Goal: Download file/media

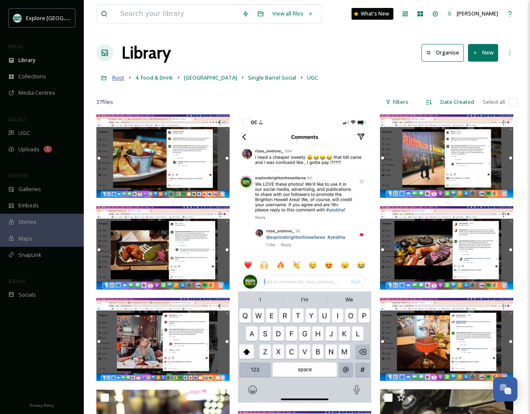
click at [121, 77] on span "Root" at bounding box center [118, 78] width 12 height 8
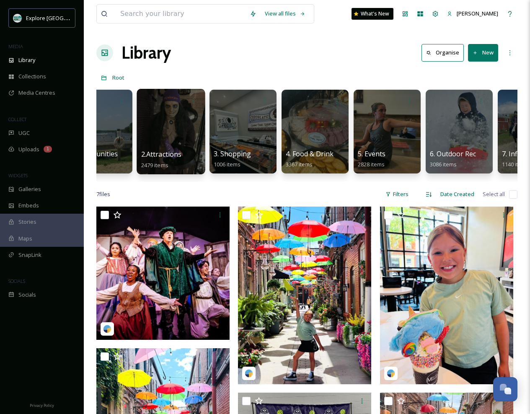
scroll to position [0, 38]
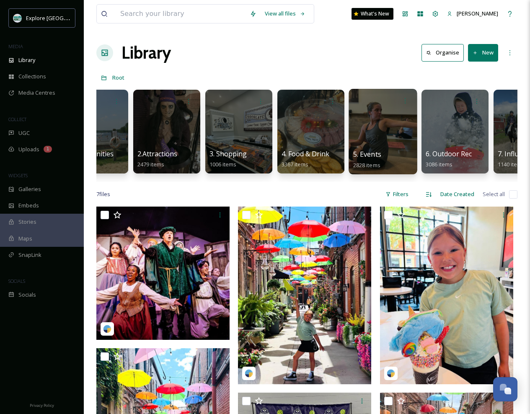
click at [383, 111] on div at bounding box center [383, 132] width 68 height 86
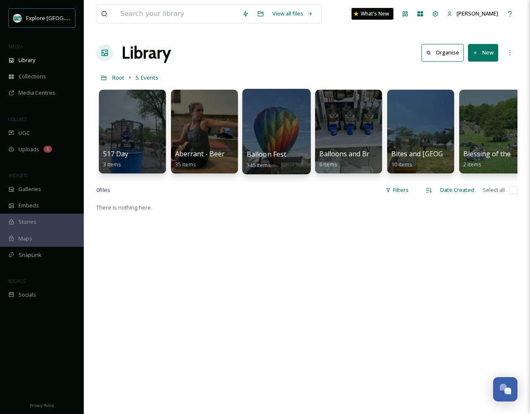
click at [281, 137] on div at bounding box center [276, 132] width 68 height 86
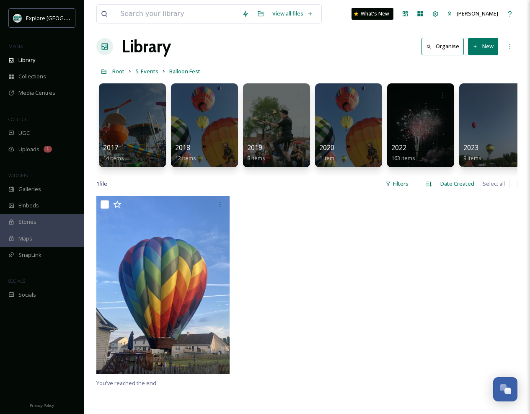
scroll to position [5, 0]
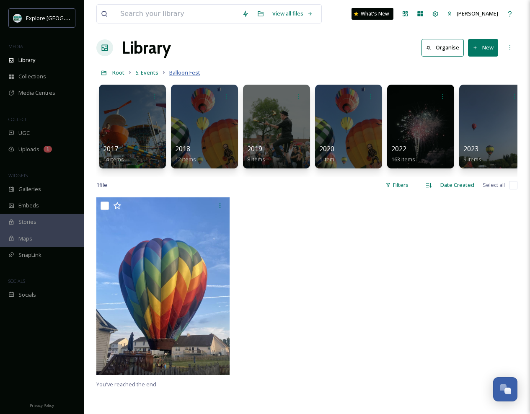
click at [187, 74] on span "Balloon Fest" at bounding box center [184, 73] width 31 height 8
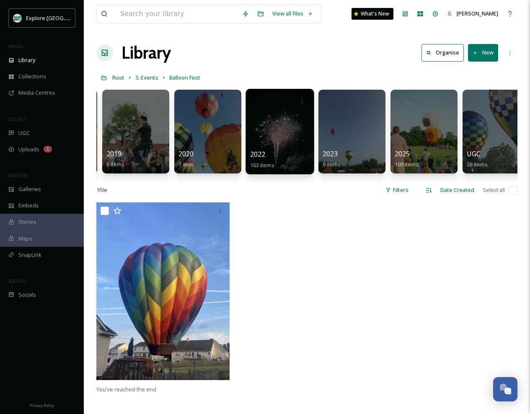
scroll to position [0, 156]
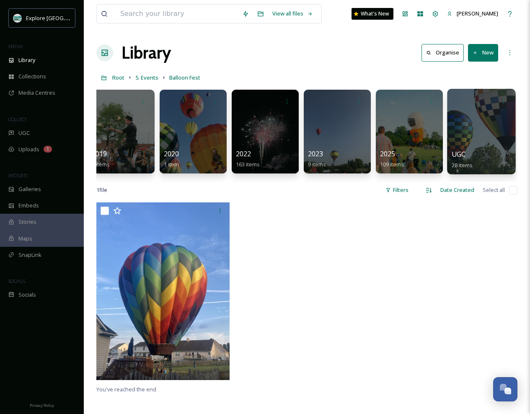
click at [474, 129] on div at bounding box center [481, 132] width 68 height 86
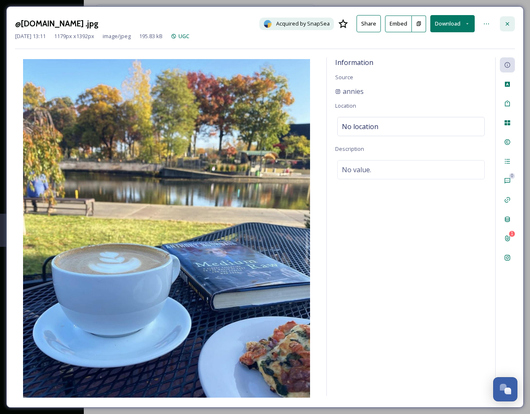
click at [507, 22] on icon at bounding box center [507, 24] width 7 height 7
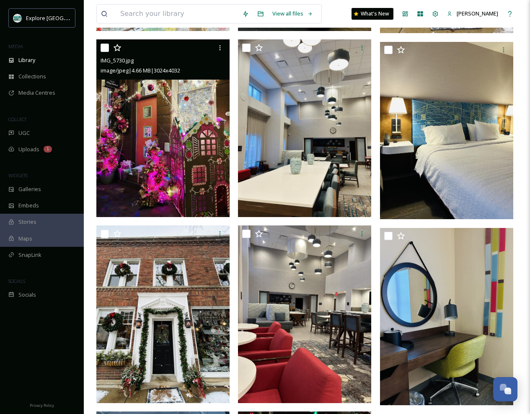
scroll to position [2311, 0]
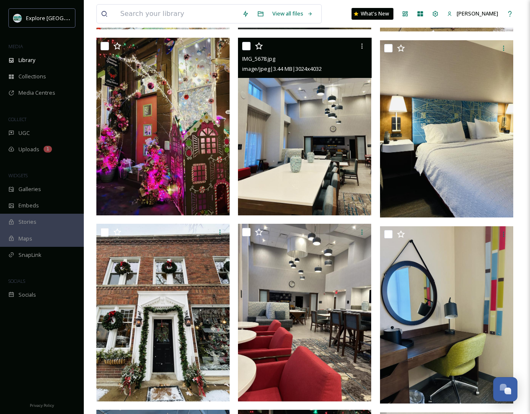
click at [318, 180] on img at bounding box center [304, 127] width 133 height 178
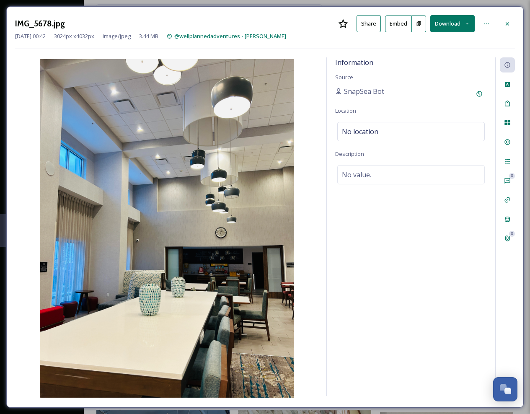
click at [449, 21] on button "Download" at bounding box center [453, 23] width 44 height 17
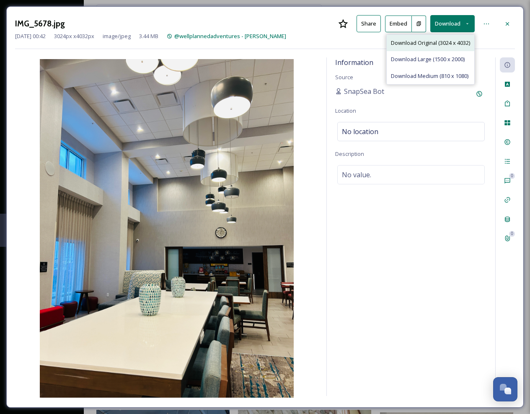
click at [431, 42] on span "Download Original (3024 x 4032)" at bounding box center [430, 43] width 79 height 8
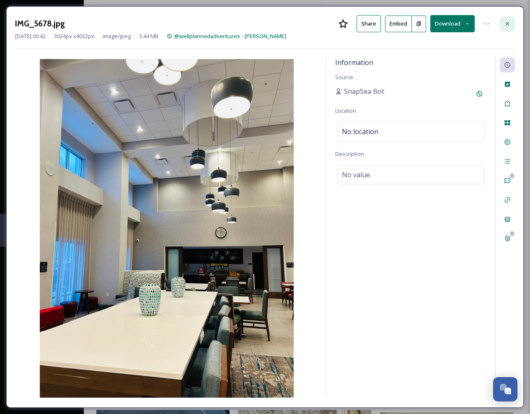
click at [506, 22] on icon at bounding box center [507, 23] width 3 height 3
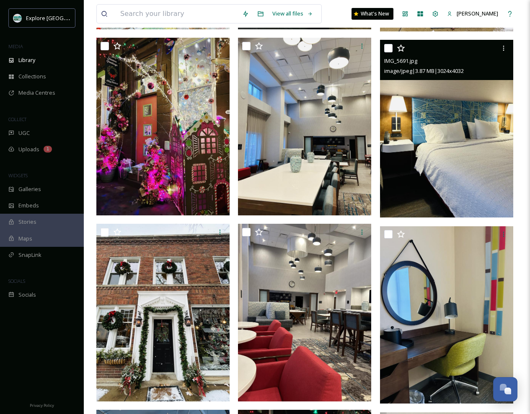
click at [447, 135] on img at bounding box center [446, 129] width 133 height 178
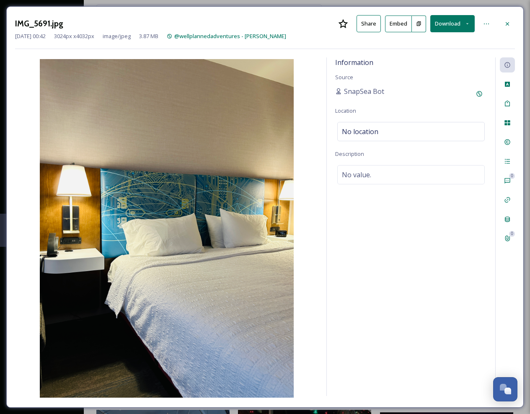
click at [453, 23] on button "Download" at bounding box center [453, 23] width 44 height 17
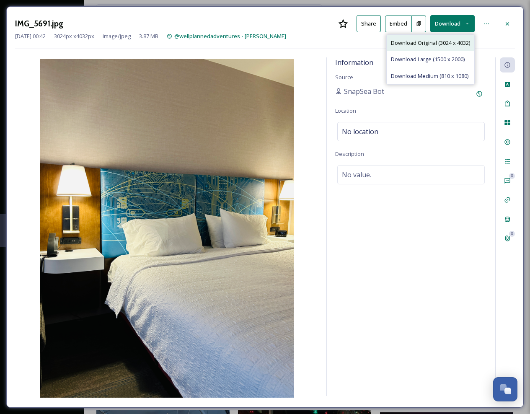
click at [424, 42] on span "Download Original (3024 x 4032)" at bounding box center [430, 43] width 79 height 8
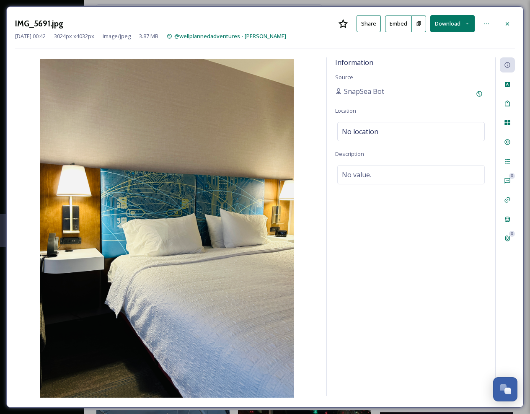
click at [506, 23] on icon at bounding box center [507, 24] width 7 height 7
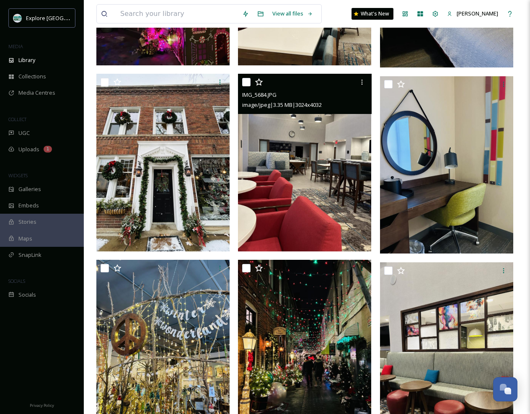
scroll to position [2470, 0]
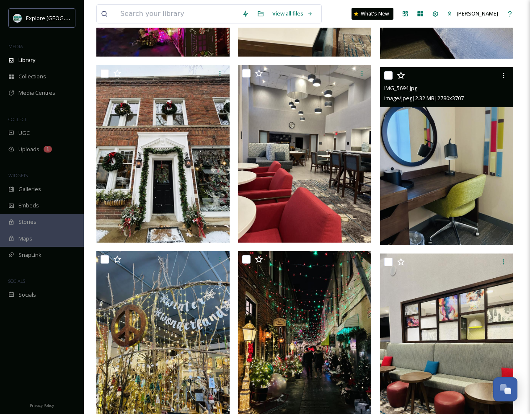
click at [463, 180] on img at bounding box center [446, 157] width 133 height 178
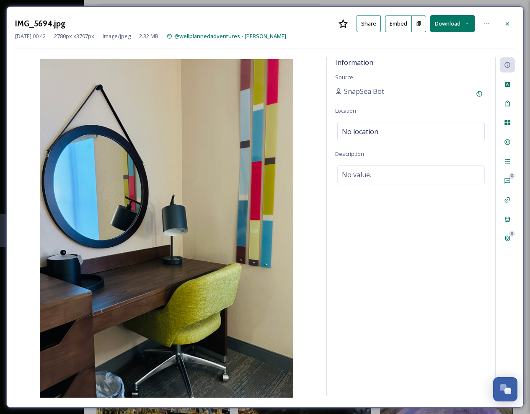
click at [447, 20] on button "Download" at bounding box center [453, 23] width 44 height 17
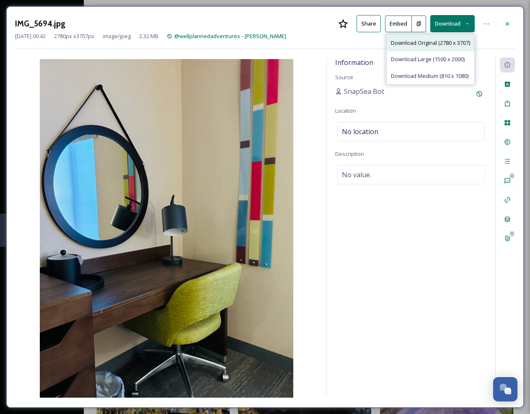
click at [426, 42] on span "Download Original (2780 x 3707)" at bounding box center [430, 43] width 79 height 8
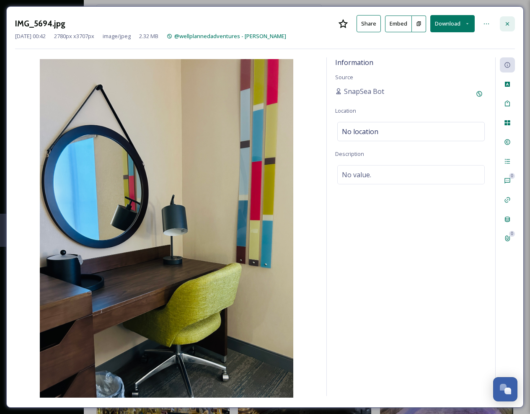
click at [509, 21] on icon at bounding box center [507, 24] width 7 height 7
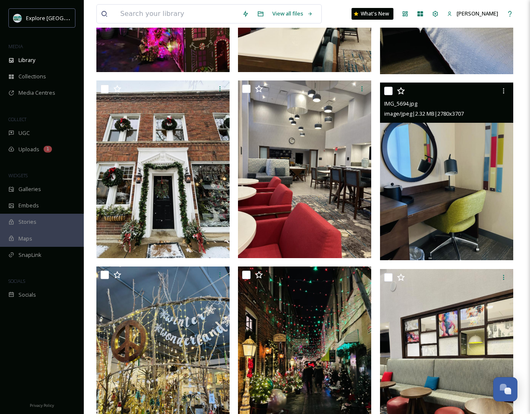
scroll to position [2462, 0]
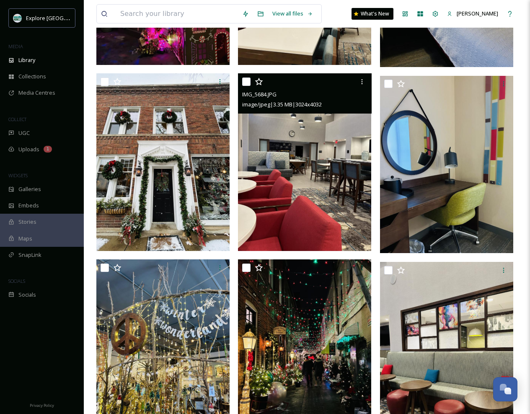
click at [327, 143] on img at bounding box center [304, 162] width 133 height 178
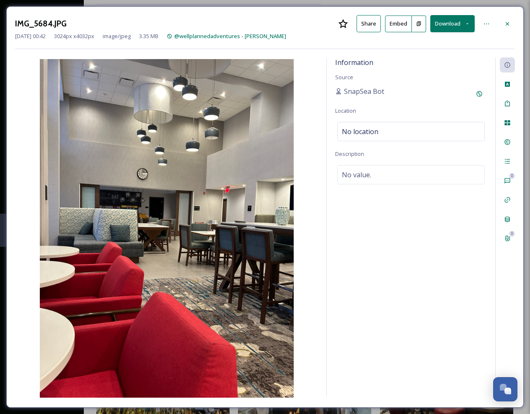
click at [454, 23] on button "Download" at bounding box center [453, 23] width 44 height 17
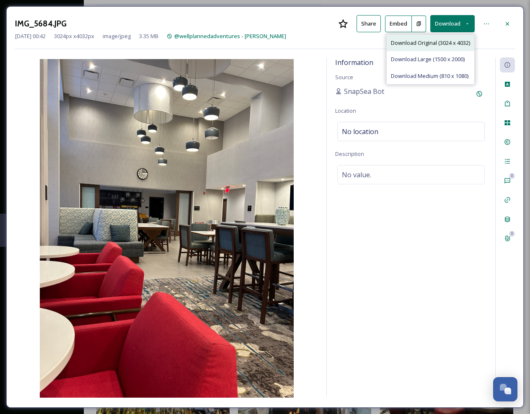
click at [440, 44] on span "Download Original (3024 x 4032)" at bounding box center [430, 43] width 79 height 8
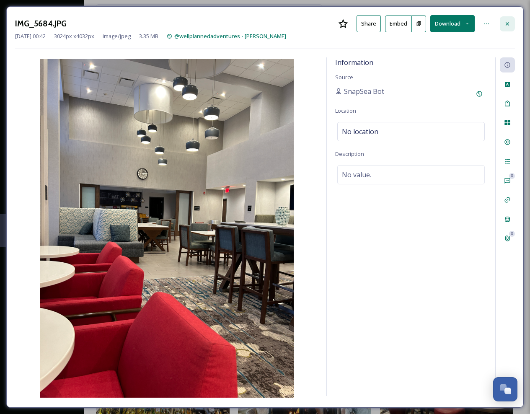
click at [508, 26] on icon at bounding box center [507, 24] width 7 height 7
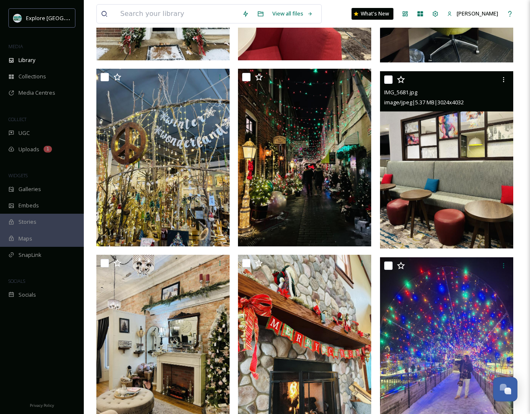
scroll to position [2652, 0]
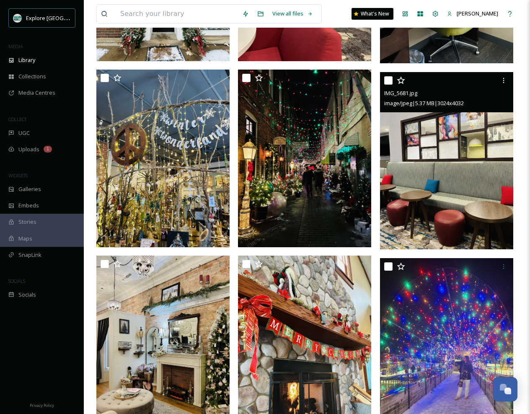
click at [442, 180] on img at bounding box center [446, 161] width 133 height 178
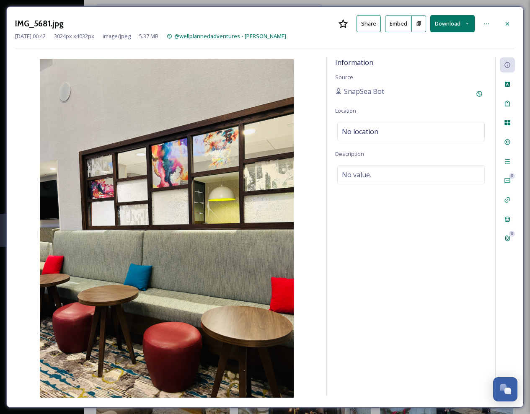
click at [452, 23] on button "Download" at bounding box center [453, 23] width 44 height 17
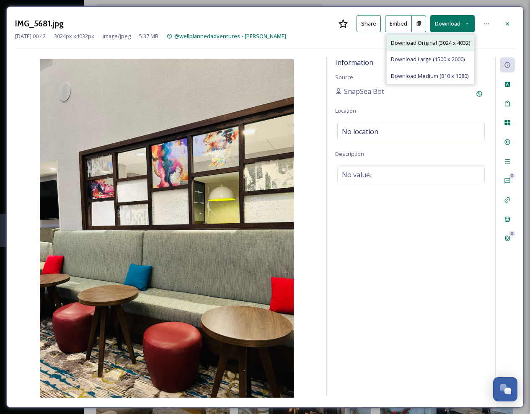
click at [425, 42] on span "Download Original (3024 x 4032)" at bounding box center [430, 43] width 79 height 8
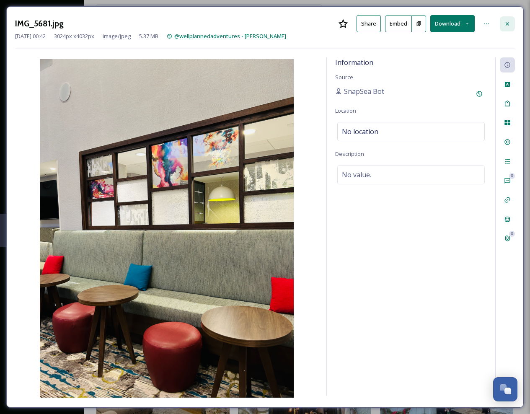
click at [509, 21] on icon at bounding box center [507, 24] width 7 height 7
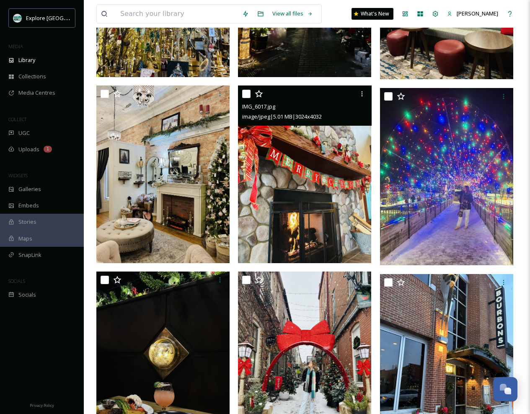
scroll to position [2823, 0]
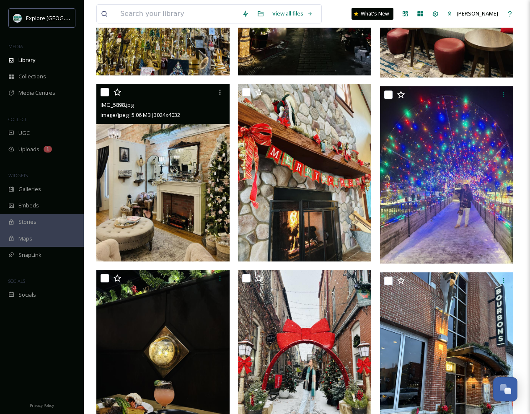
click at [189, 174] on img at bounding box center [162, 173] width 133 height 178
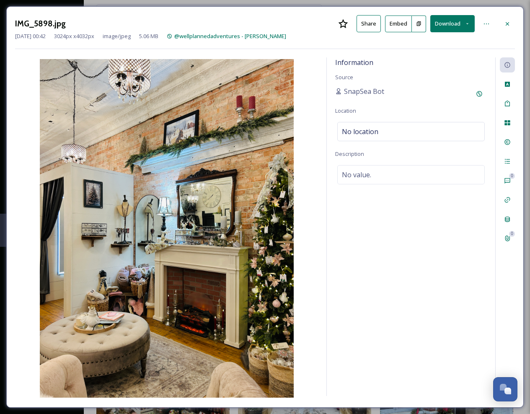
click at [454, 25] on button "Download" at bounding box center [453, 23] width 44 height 17
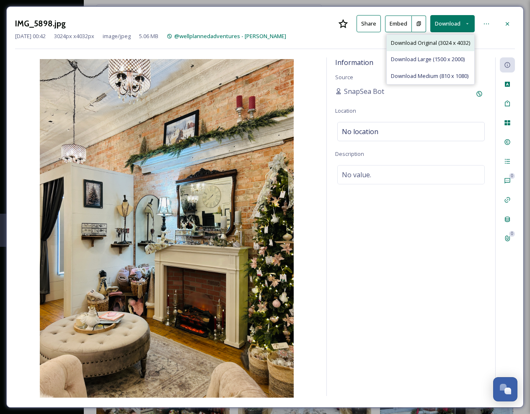
click at [443, 41] on span "Download Original (3024 x 4032)" at bounding box center [430, 43] width 79 height 8
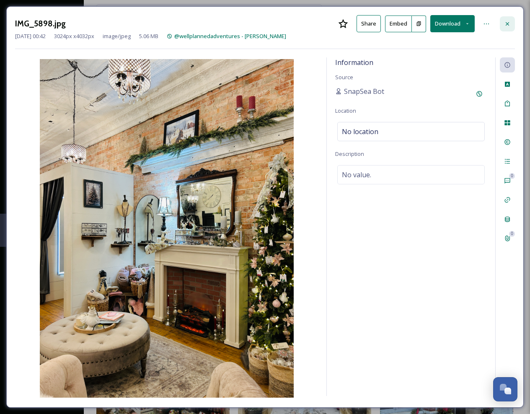
click at [507, 21] on icon at bounding box center [507, 24] width 7 height 7
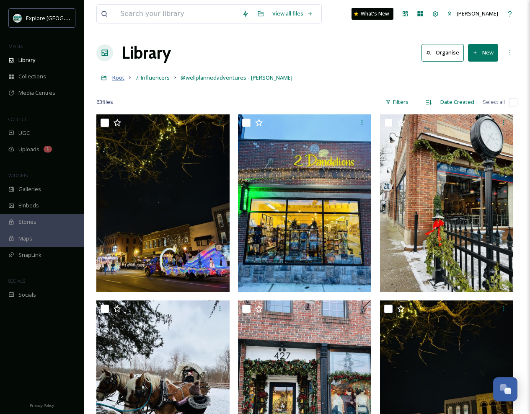
click at [115, 79] on span "Root" at bounding box center [118, 78] width 12 height 8
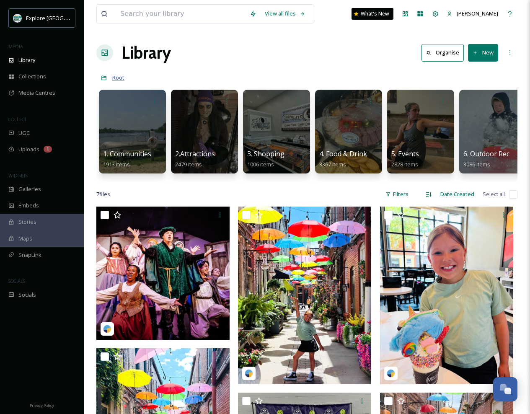
click at [116, 79] on span "Root" at bounding box center [118, 78] width 12 height 8
click at [138, 131] on div at bounding box center [132, 132] width 68 height 86
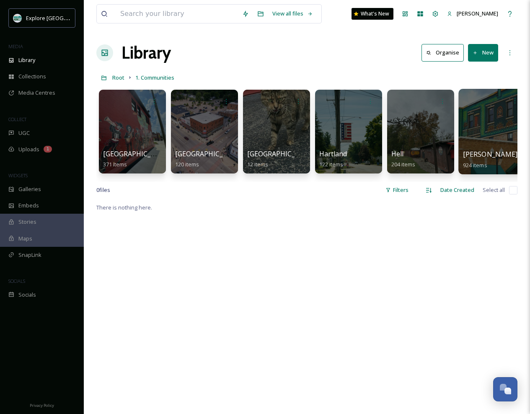
click at [485, 131] on div at bounding box center [493, 132] width 68 height 86
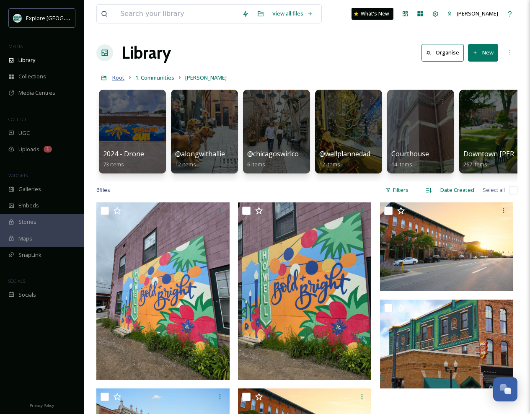
click at [120, 79] on span "Root" at bounding box center [118, 78] width 12 height 8
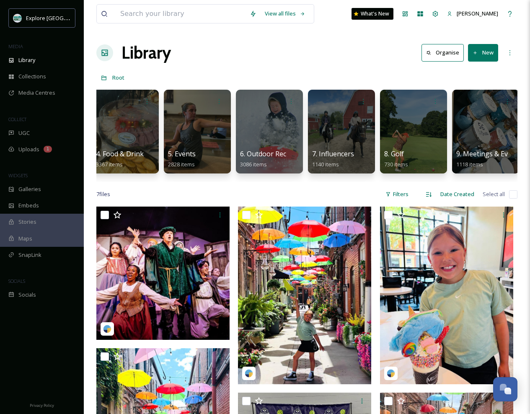
scroll to position [0, 235]
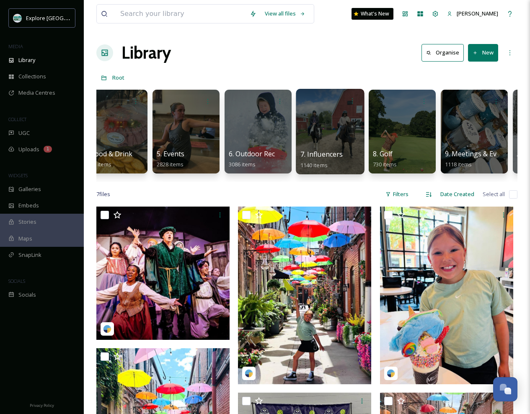
click at [322, 122] on div at bounding box center [330, 132] width 68 height 86
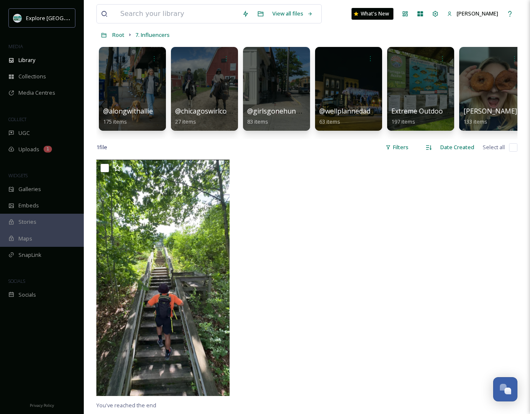
scroll to position [31, 0]
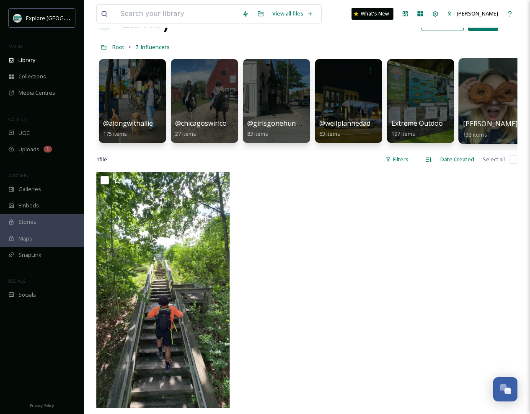
click at [483, 100] on div at bounding box center [493, 101] width 68 height 86
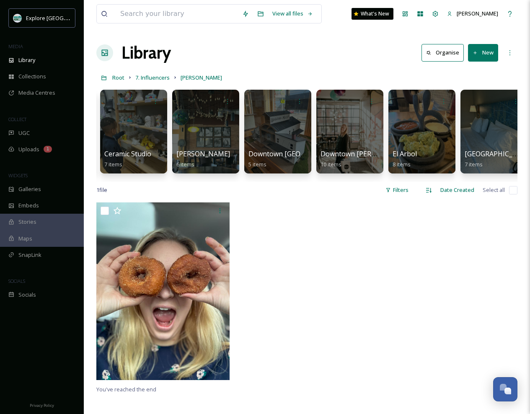
scroll to position [0, 254]
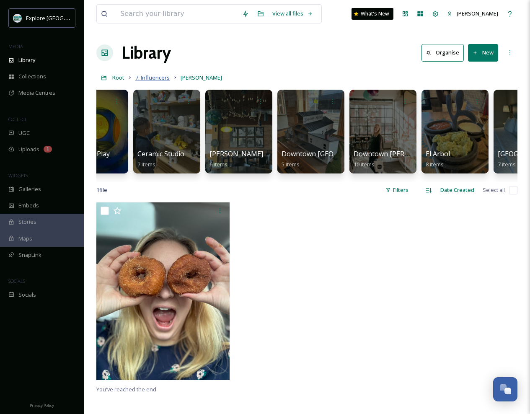
click at [153, 79] on span "7. Influencers" at bounding box center [152, 78] width 34 height 8
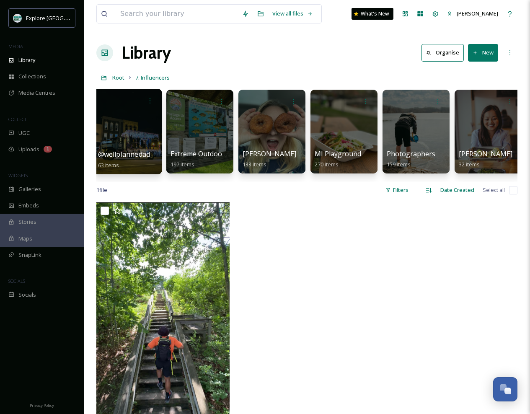
scroll to position [0, 228]
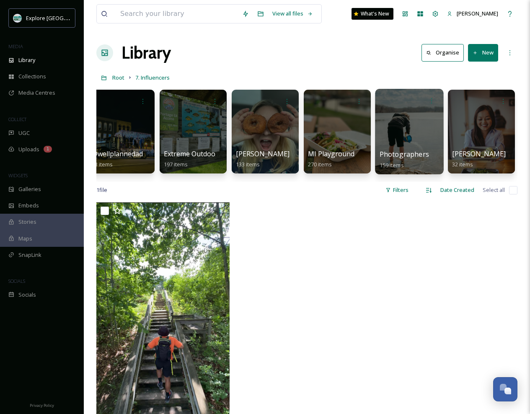
click at [393, 135] on div at bounding box center [409, 132] width 68 height 86
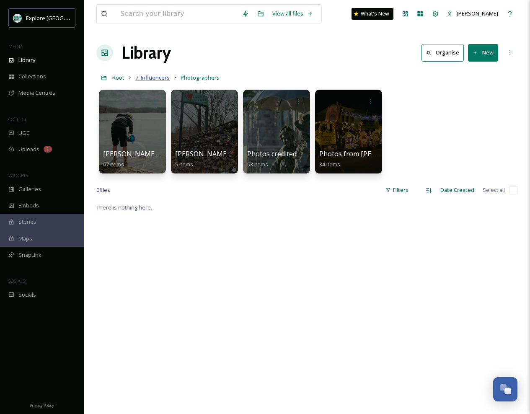
click at [162, 80] on span "7. Influencers" at bounding box center [152, 78] width 34 height 8
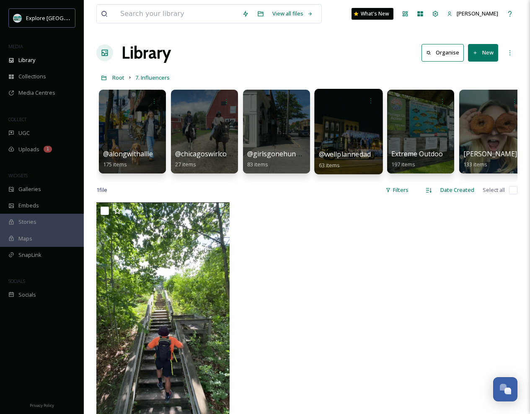
click at [335, 142] on div at bounding box center [349, 132] width 68 height 86
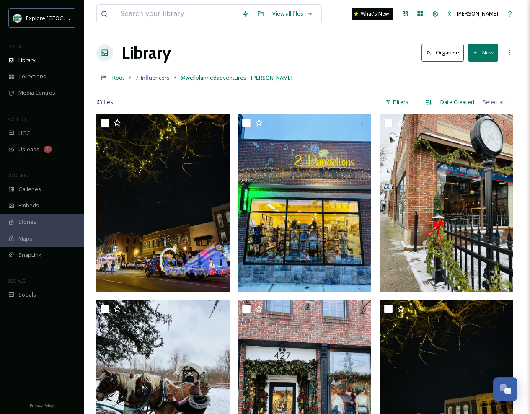
click at [156, 75] on span "7. Influencers" at bounding box center [152, 78] width 34 height 8
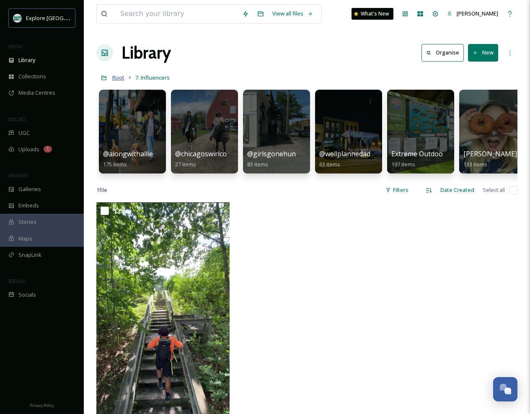
click at [116, 76] on span "Root" at bounding box center [118, 78] width 12 height 8
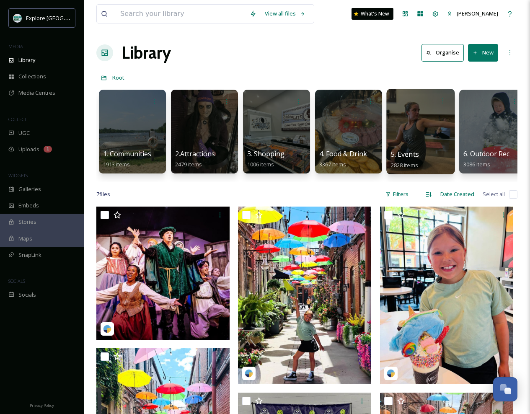
click at [426, 144] on div at bounding box center [421, 132] width 68 height 86
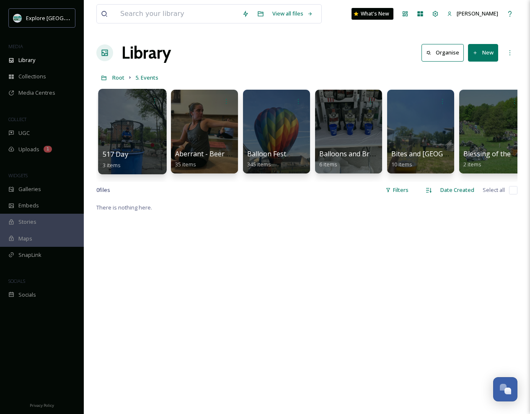
click at [147, 143] on div at bounding box center [132, 132] width 68 height 86
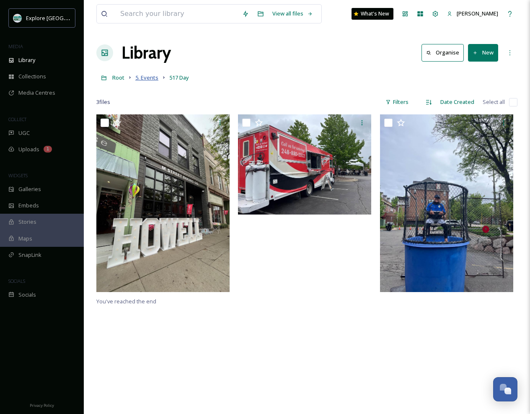
click at [141, 77] on span "5. Events" at bounding box center [146, 78] width 23 height 8
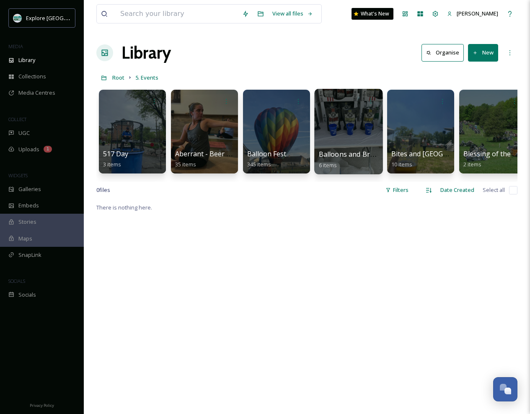
click at [341, 123] on div at bounding box center [349, 132] width 68 height 86
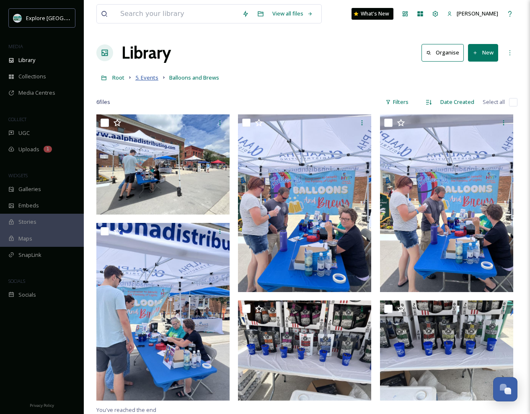
click at [148, 80] on span "5. Events" at bounding box center [146, 78] width 23 height 8
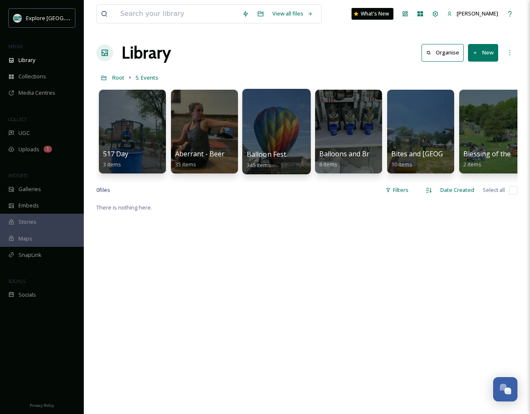
click at [279, 137] on div at bounding box center [276, 132] width 68 height 86
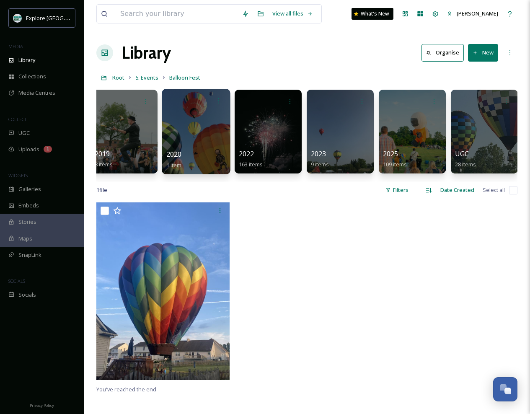
scroll to position [0, 156]
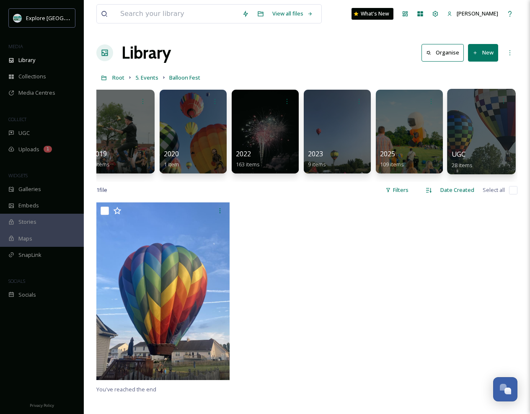
click at [479, 127] on div at bounding box center [481, 132] width 68 height 86
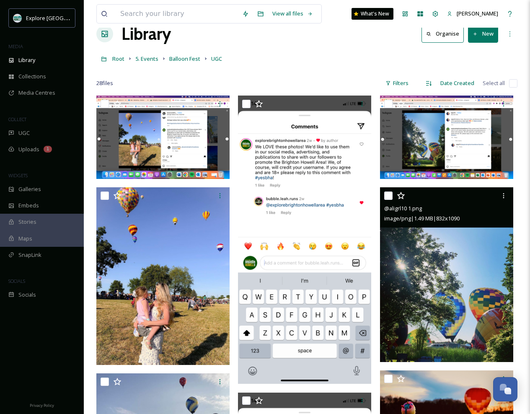
scroll to position [20, 0]
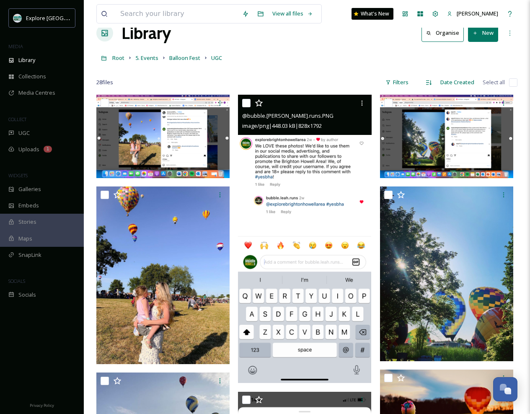
click at [339, 185] on img at bounding box center [304, 239] width 133 height 289
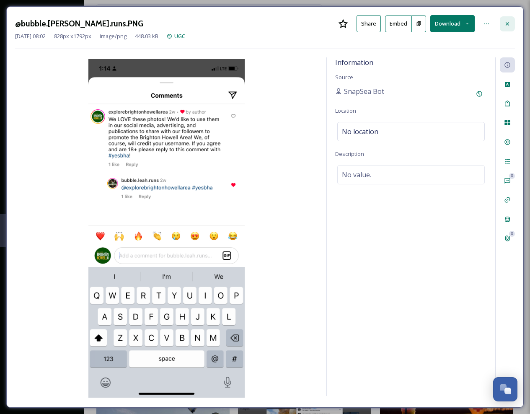
click at [508, 21] on icon at bounding box center [507, 24] width 7 height 7
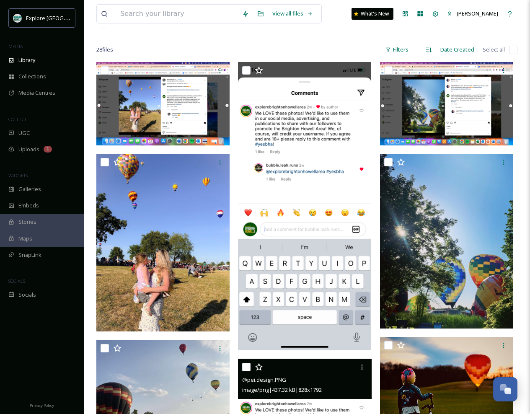
scroll to position [6, 0]
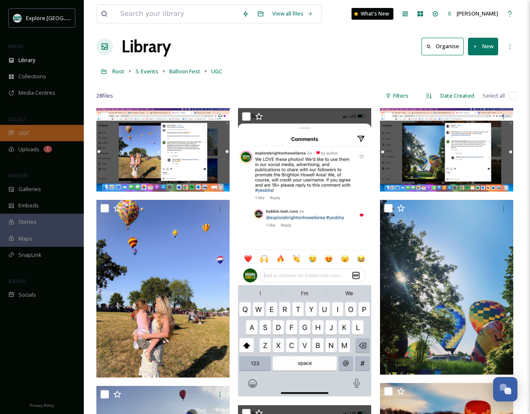
click at [27, 134] on span "UGC" at bounding box center [23, 133] width 11 height 8
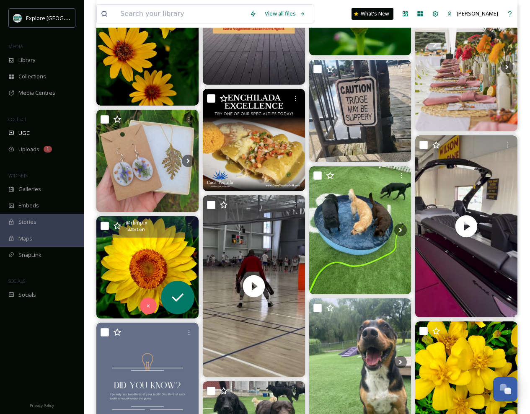
scroll to position [1416, 0]
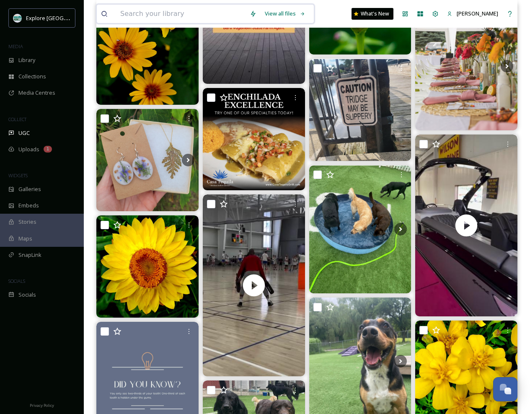
click at [136, 12] on input at bounding box center [181, 14] width 130 height 18
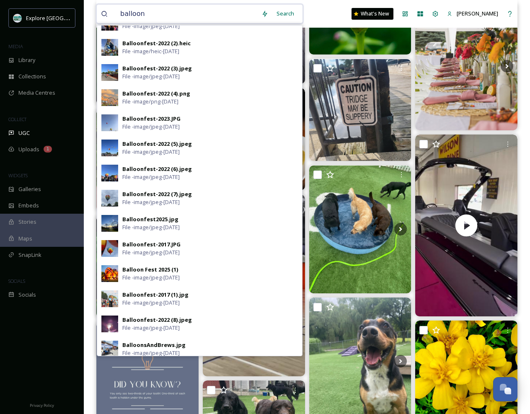
scroll to position [92, 0]
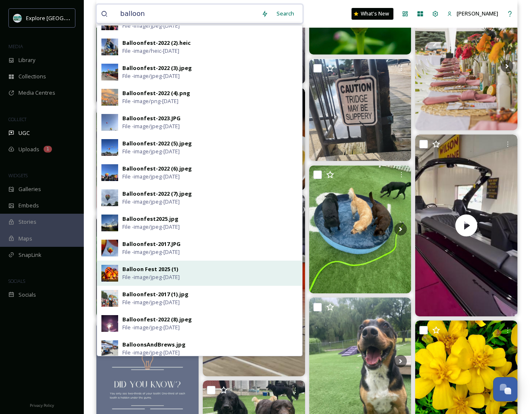
type input "balloon"
click at [148, 269] on div "Balloon Fest 2025 (1)" at bounding box center [150, 269] width 56 height 8
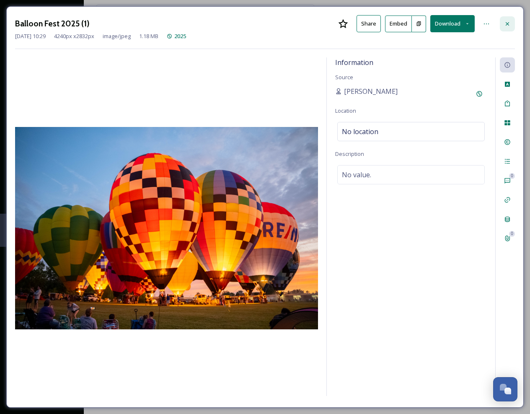
click at [507, 21] on icon at bounding box center [507, 24] width 7 height 7
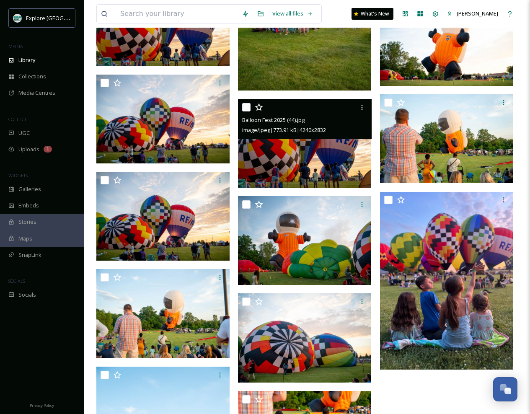
scroll to position [3439, 0]
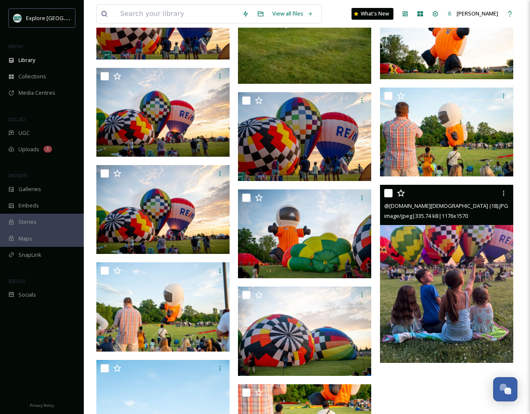
click at [431, 271] on img at bounding box center [446, 274] width 133 height 178
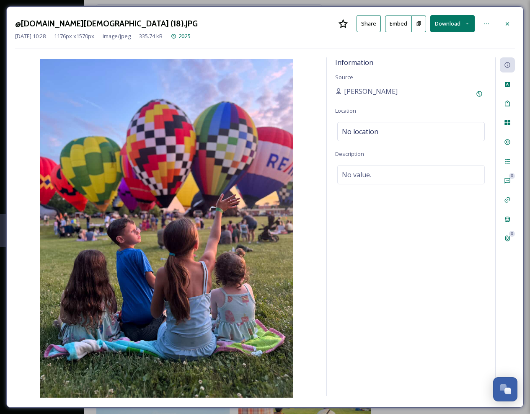
click at [451, 22] on button "Download" at bounding box center [453, 23] width 44 height 17
click at [430, 40] on span "Download Original (1176 x 1570)" at bounding box center [430, 43] width 79 height 8
click at [508, 21] on icon at bounding box center [507, 24] width 7 height 7
click at [509, 21] on icon at bounding box center [507, 24] width 7 height 7
